Goal: Book appointment/travel/reservation

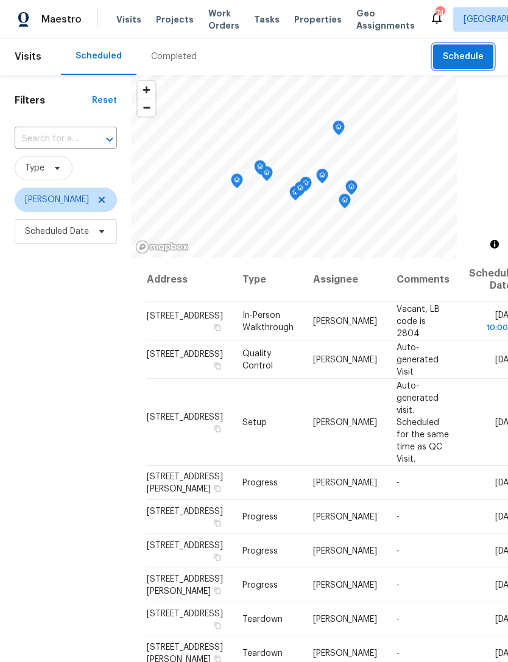
click at [479, 59] on span "Schedule" at bounding box center [463, 56] width 41 height 15
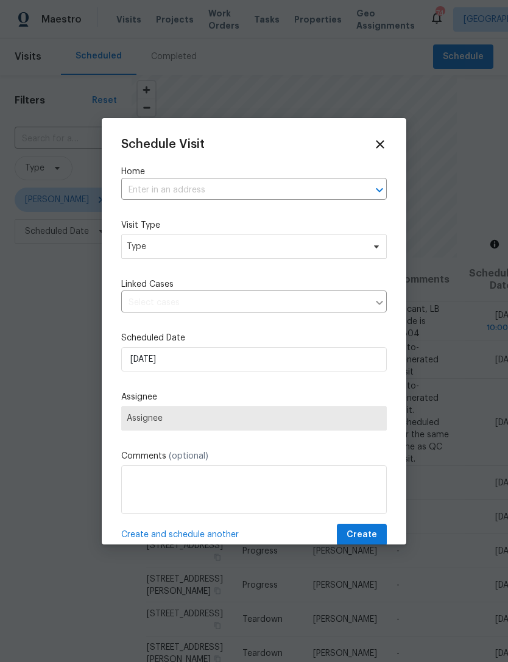
click at [147, 181] on input "text" at bounding box center [236, 190] width 231 height 19
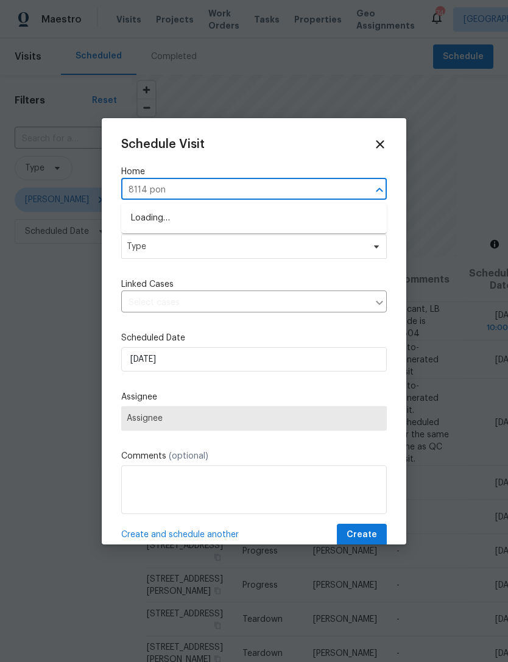
type input "8114 pond"
click at [130, 216] on li "[STREET_ADDRESS]" at bounding box center [253, 218] width 265 height 20
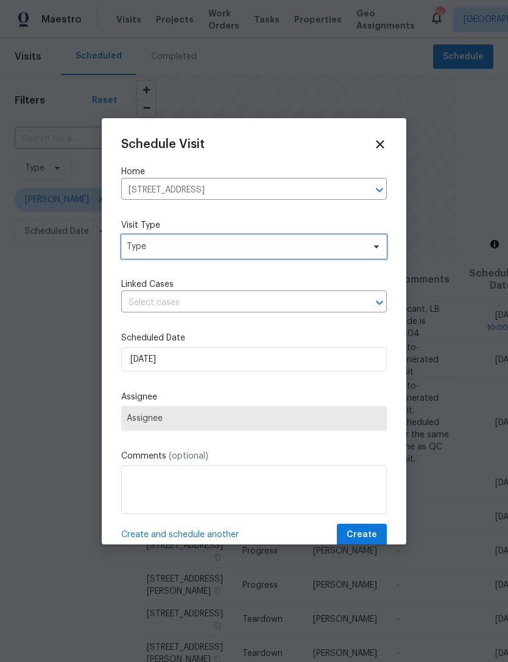
click at [137, 258] on span "Type" at bounding box center [253, 246] width 265 height 24
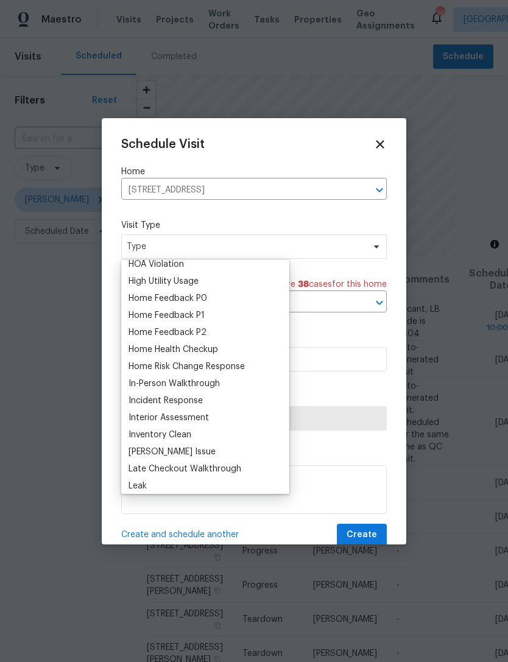
scroll to position [348, 0]
click at [154, 347] on div "Home Health Checkup" at bounding box center [173, 349] width 90 height 12
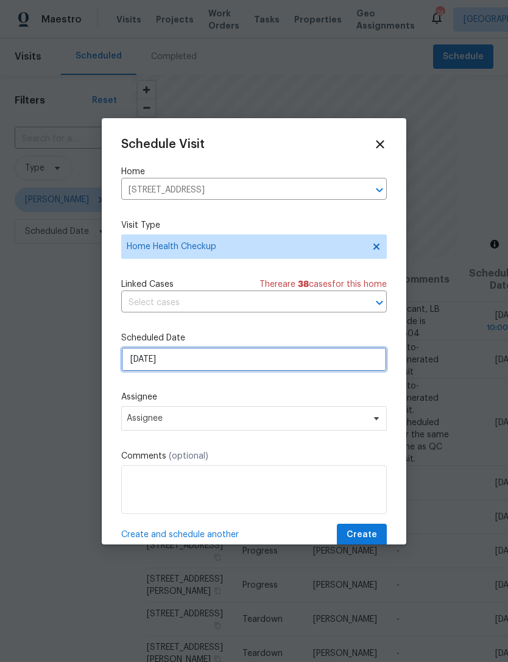
click at [139, 360] on input "[DATE]" at bounding box center [253, 359] width 265 height 24
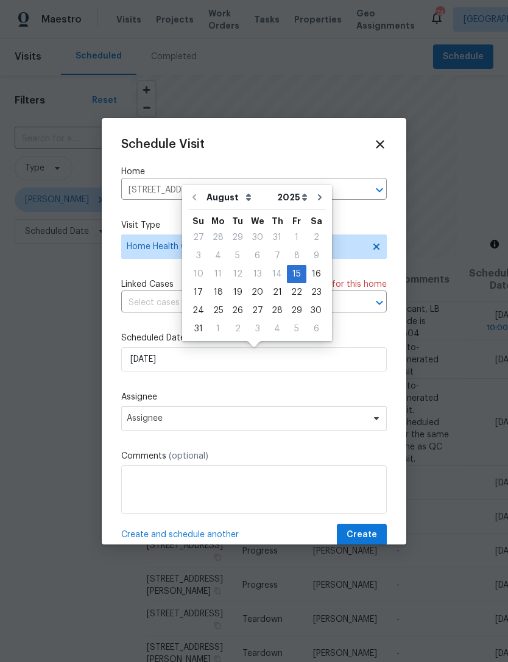
click at [112, 328] on div "Schedule Visit Home [STREET_ADDRESS] ​ Visit Type Home Health Checkup Linked Ca…" at bounding box center [254, 331] width 304 height 426
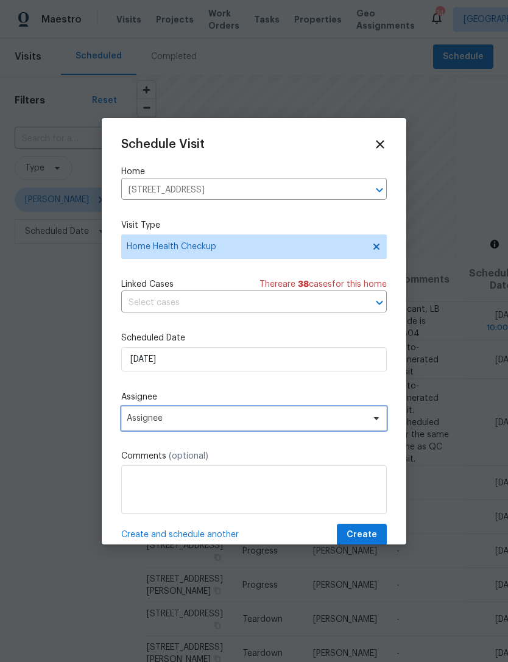
click at [139, 418] on span "Assignee" at bounding box center [246, 418] width 239 height 10
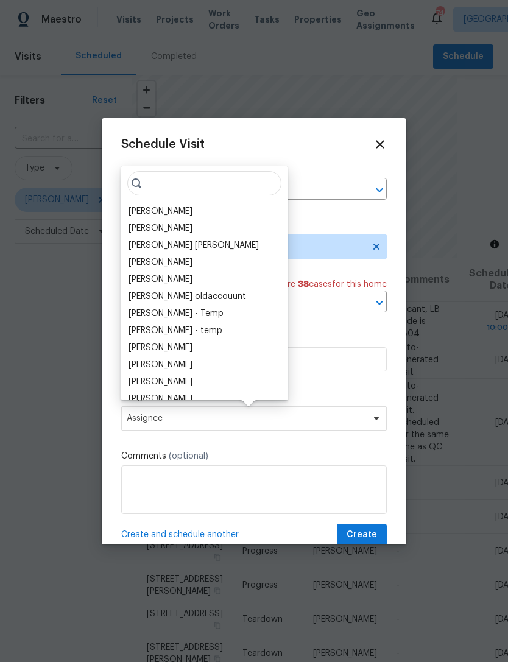
click at [136, 213] on div "[PERSON_NAME]" at bounding box center [160, 211] width 64 height 12
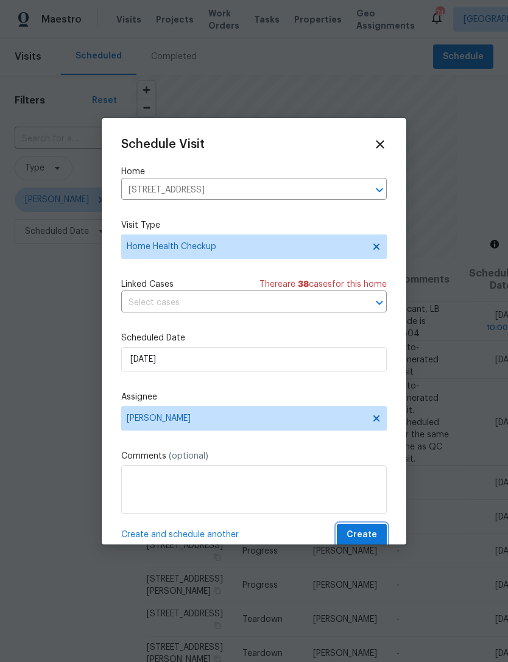
click at [381, 533] on button "Create" at bounding box center [362, 535] width 50 height 23
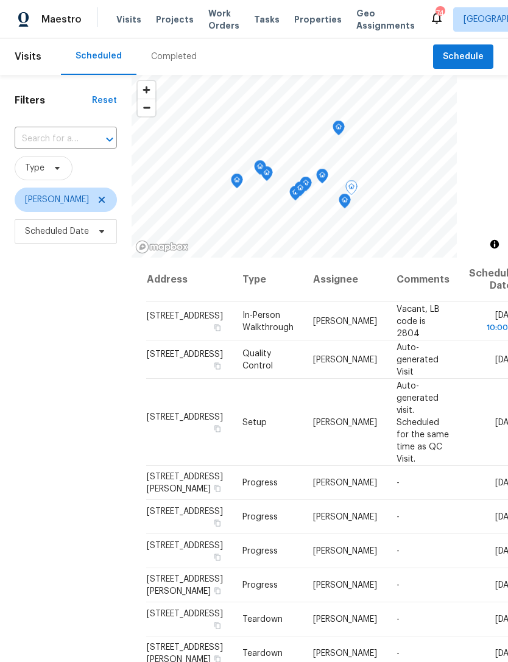
click at [0, 0] on icon at bounding box center [0, 0] width 0 height 0
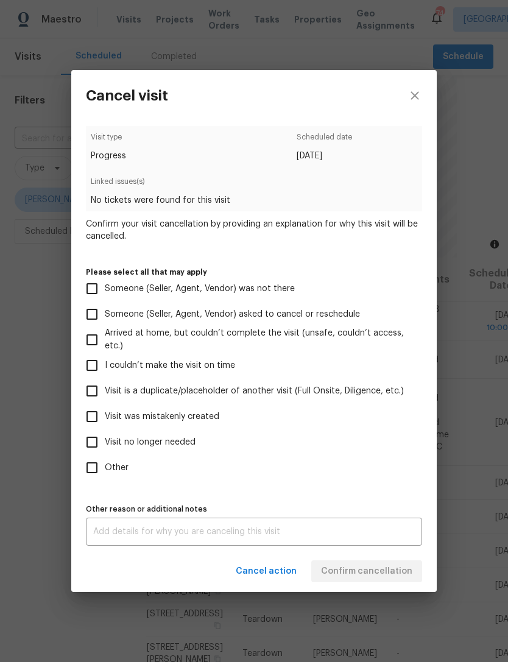
click at [201, 413] on span "Visit was mistakenly created" at bounding box center [162, 416] width 114 height 13
click at [105, 413] on input "Visit was mistakenly created" at bounding box center [92, 417] width 26 height 26
checkbox input "true"
click at [373, 581] on button "Confirm cancellation" at bounding box center [366, 571] width 111 height 23
